Goal: Check status: Check status

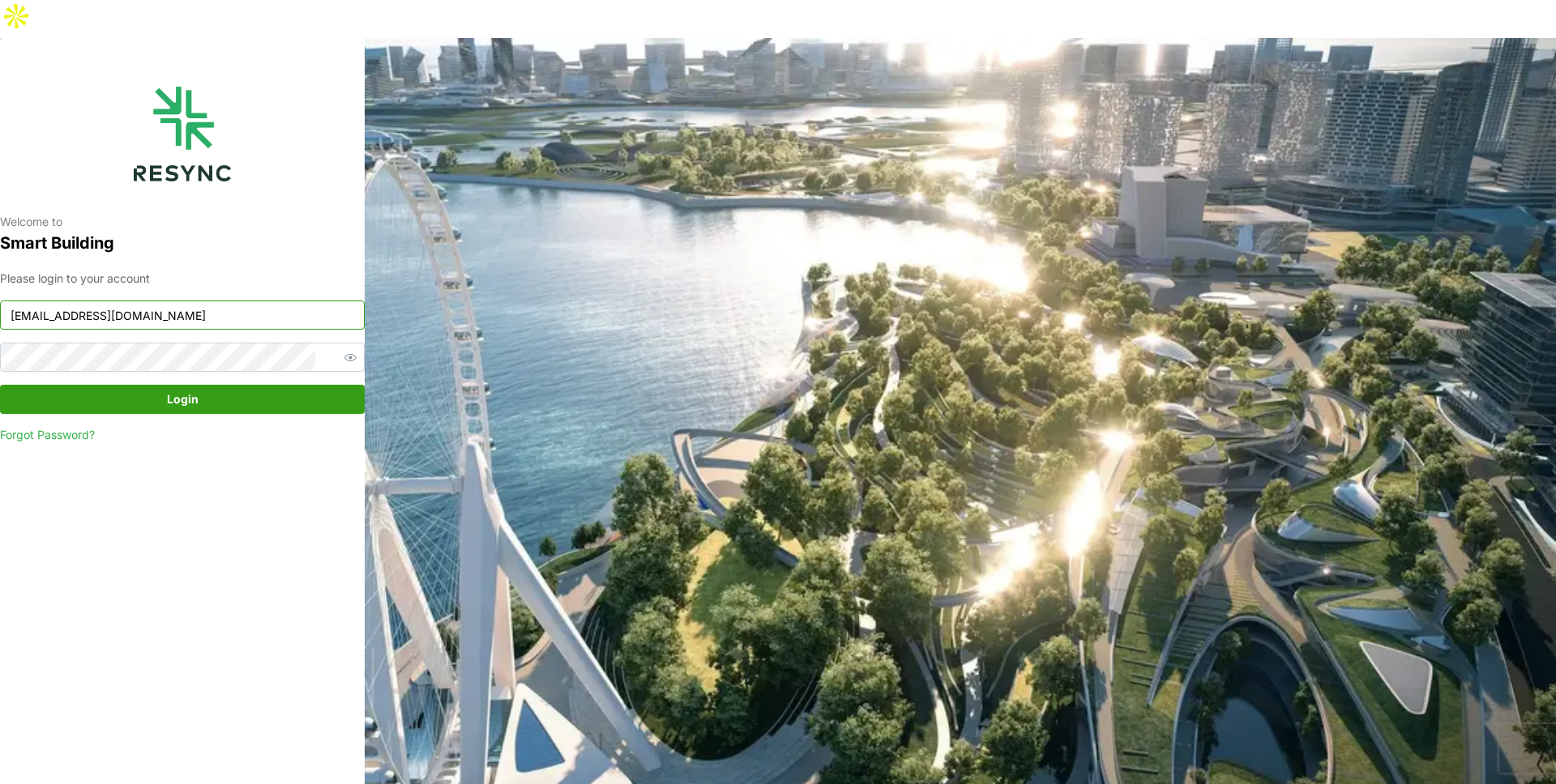
click at [278, 301] on input "mandai_display@resynctech.com" at bounding box center [182, 315] width 364 height 29
type input "demo_user@resynctech.com"
click at [186, 386] on span "Login" at bounding box center [183, 399] width 32 height 27
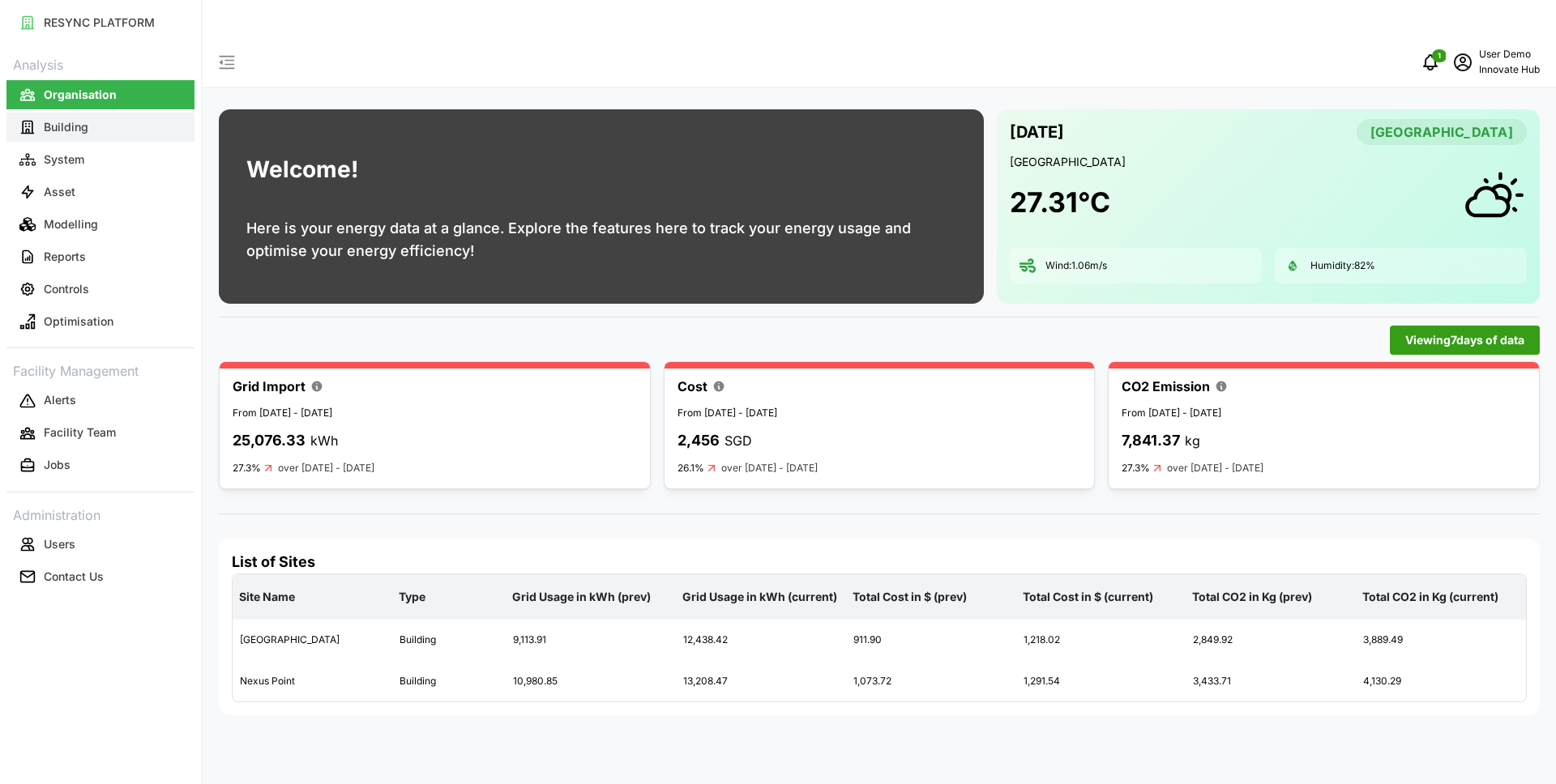
click at [88, 127] on button "Building" at bounding box center [100, 127] width 188 height 29
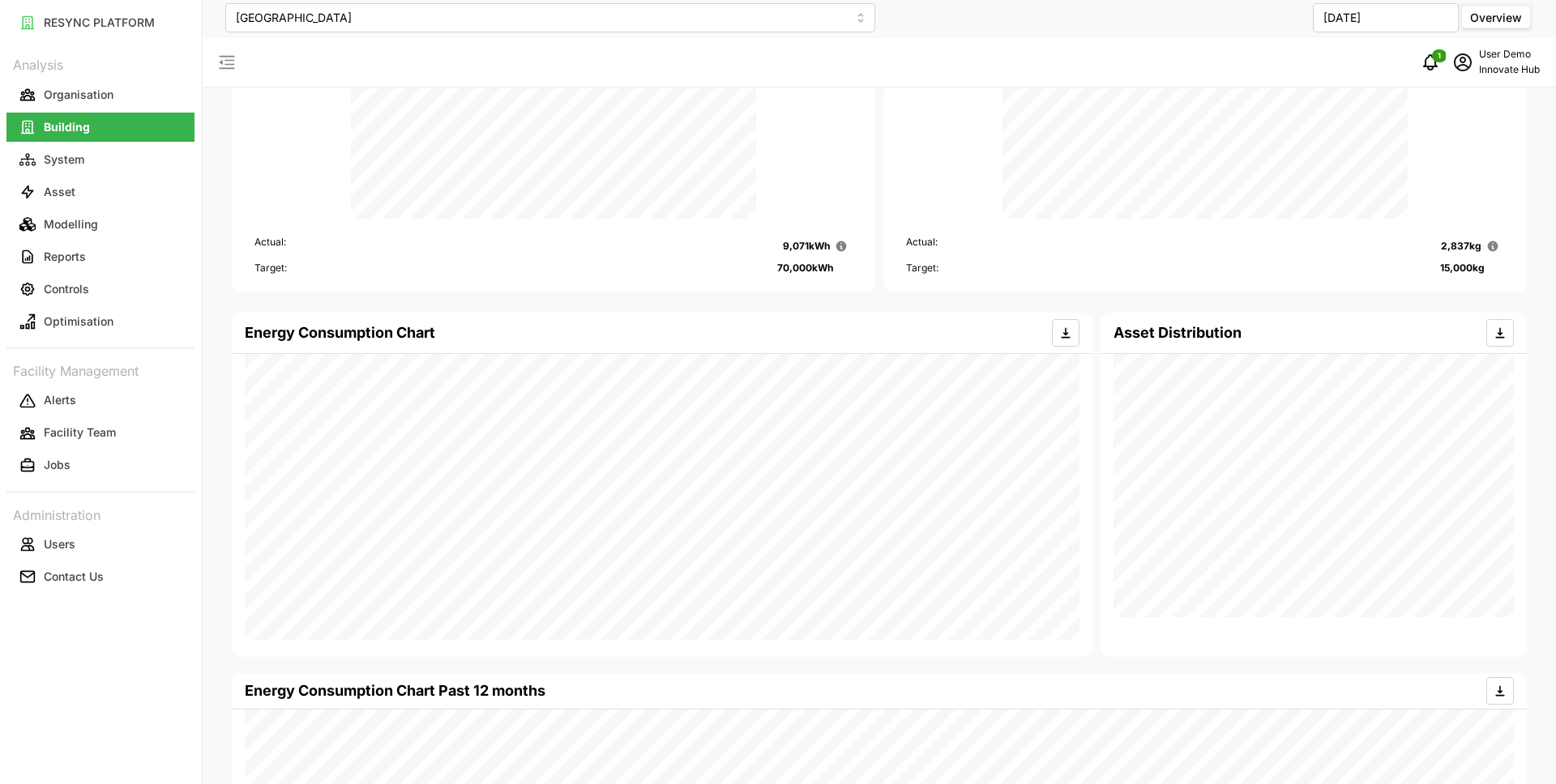
scroll to position [104, 0]
click at [125, 232] on button "Modelling" at bounding box center [100, 224] width 188 height 29
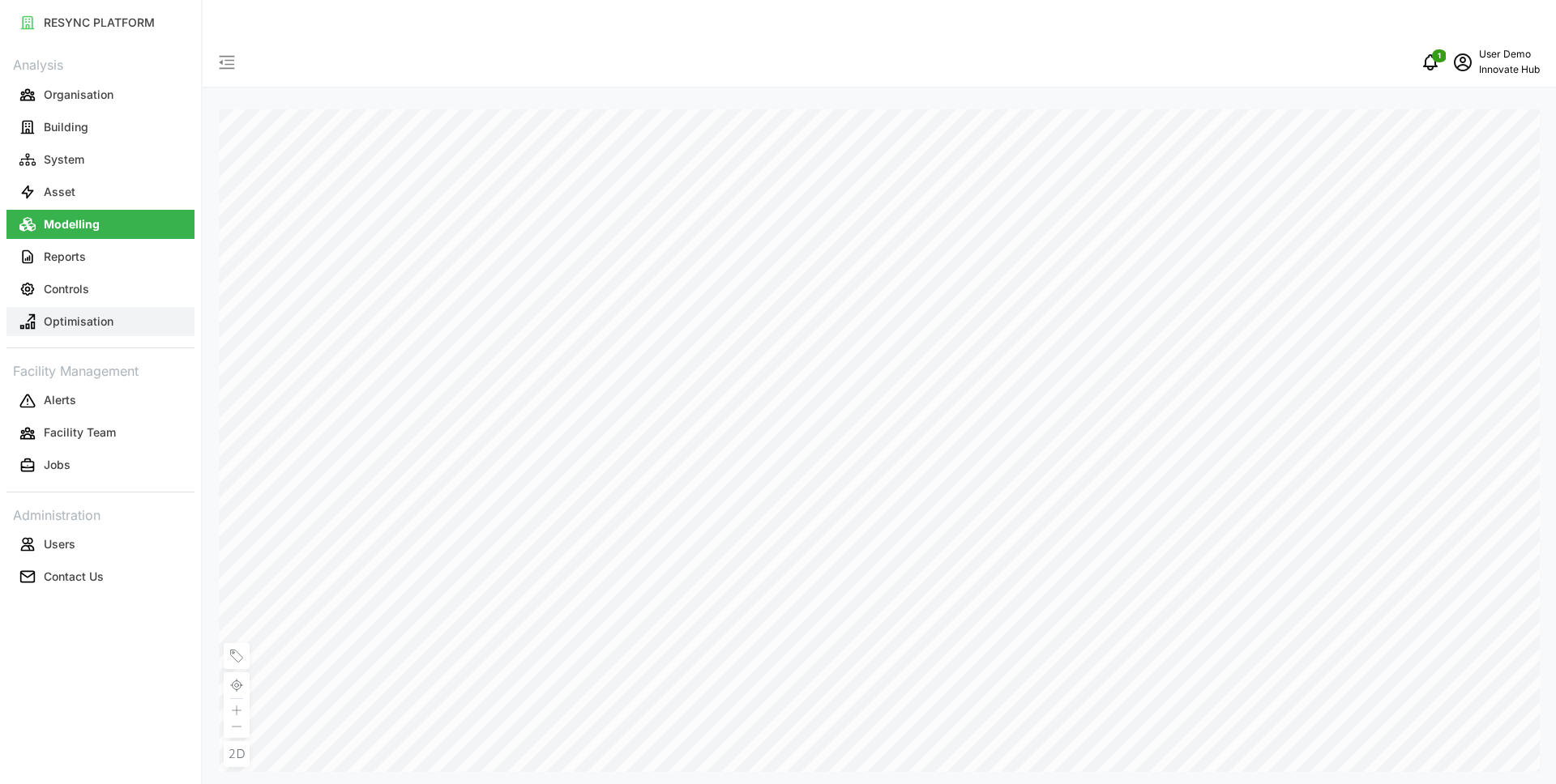
click at [88, 320] on p "Optimisation" at bounding box center [79, 321] width 70 height 16
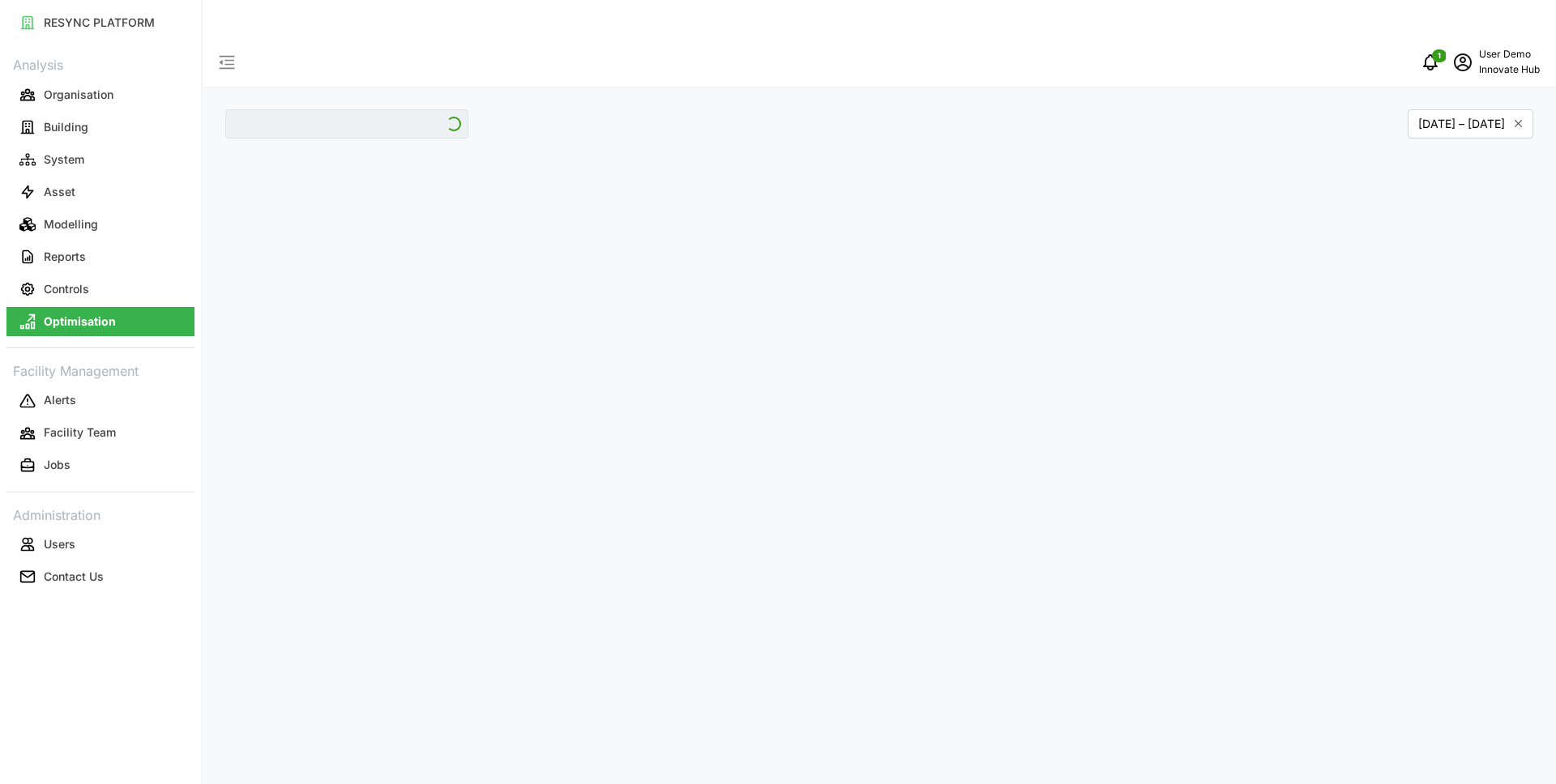
type input "[GEOGRAPHIC_DATA]"
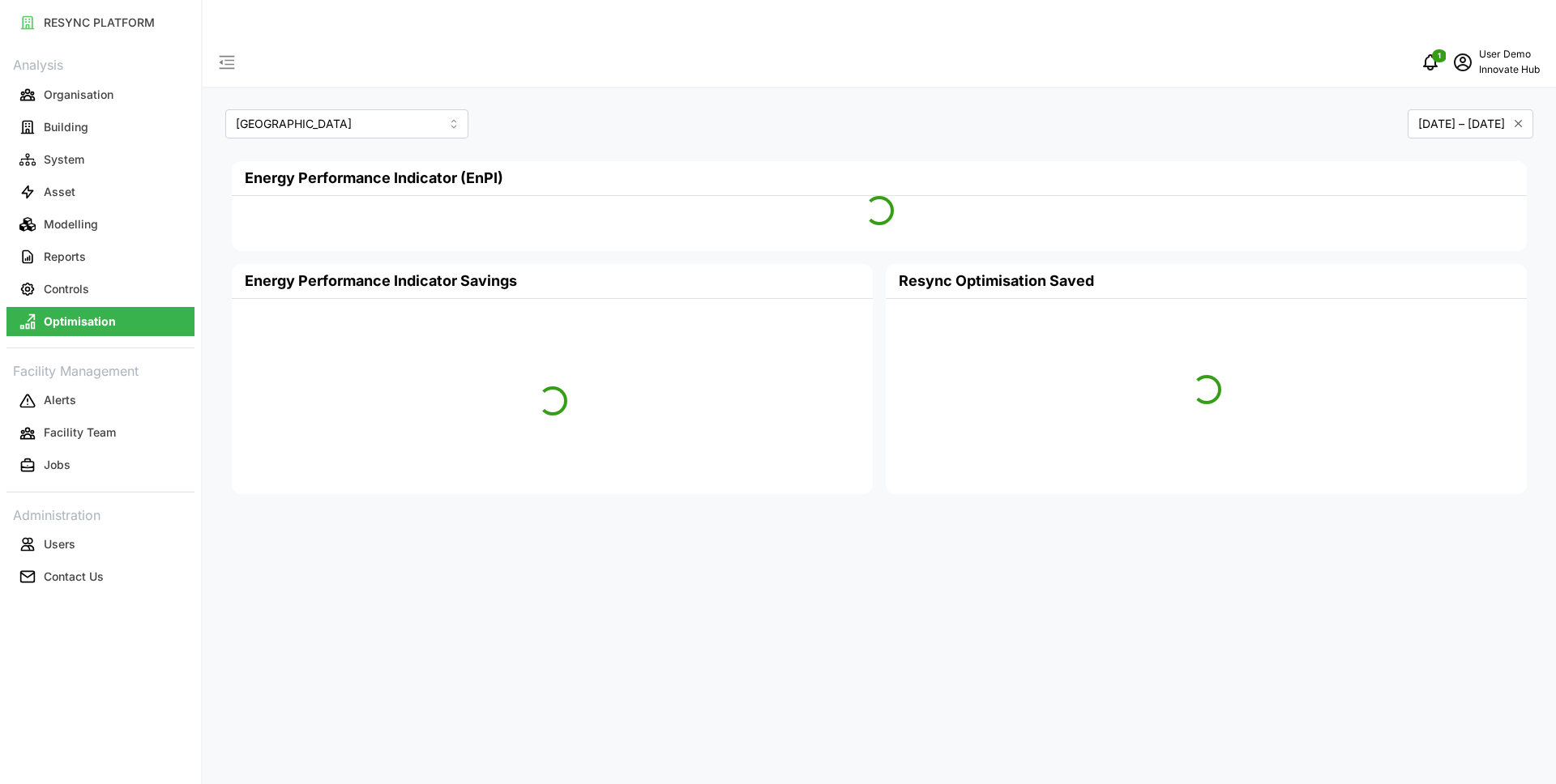
click at [890, 686] on div "Landmark Tower [DATE] – [DATE] Energy Performance Indicator (EnPI) Energy Perfo…" at bounding box center [879, 430] width 1353 height 784
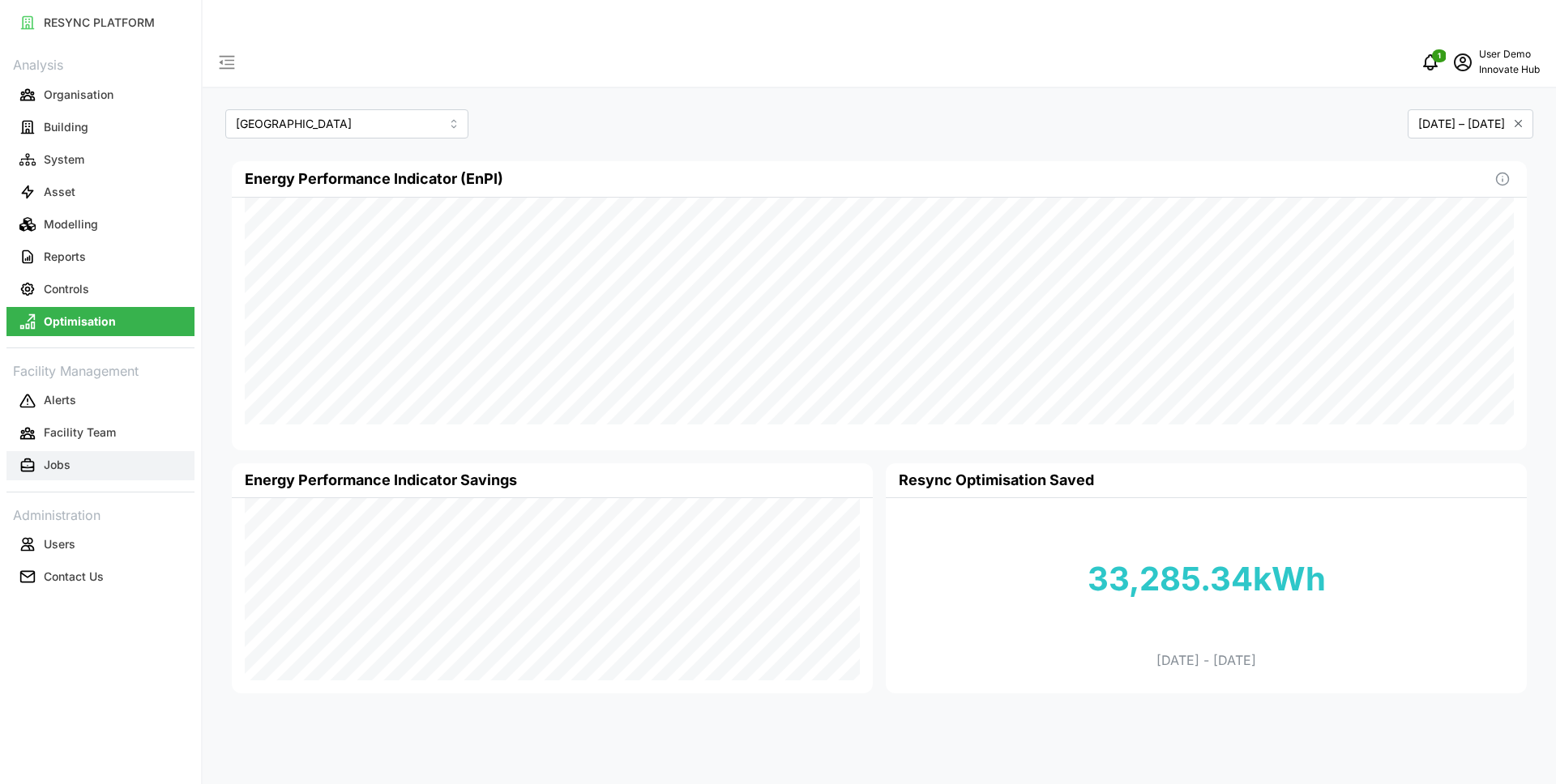
click at [137, 467] on button "Jobs" at bounding box center [100, 465] width 188 height 29
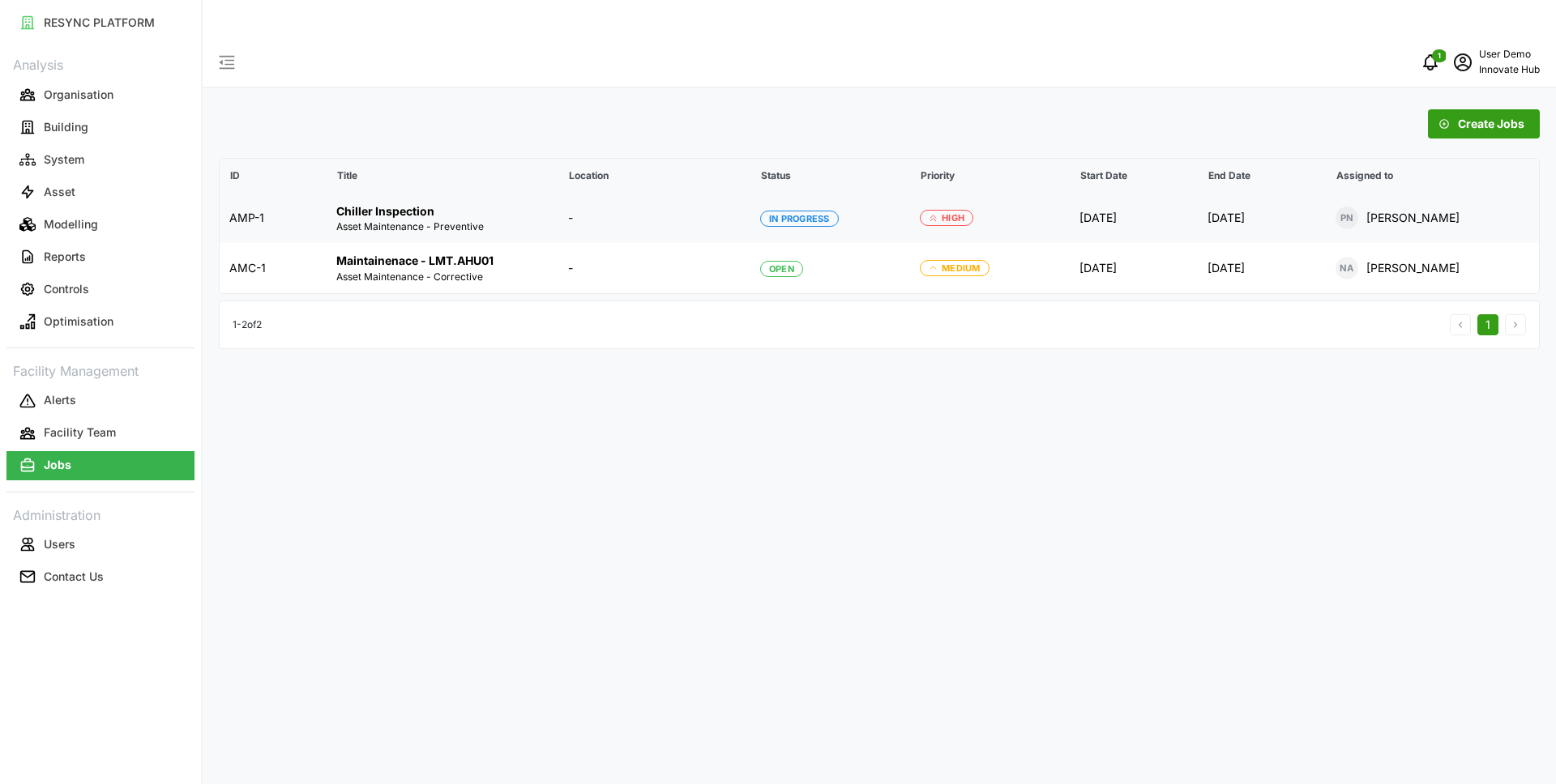
click at [703, 193] on td "-" at bounding box center [653, 219] width 192 height 50
